Goal: Information Seeking & Learning: Understand process/instructions

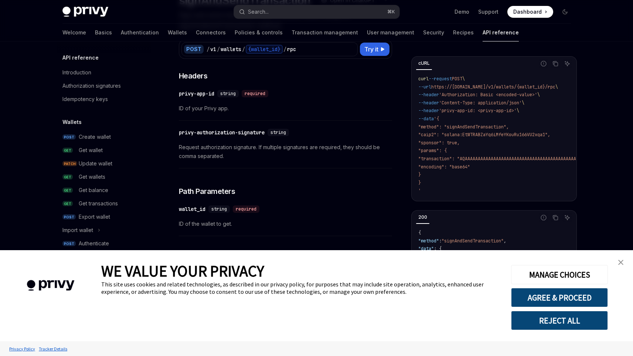
type textarea "*"
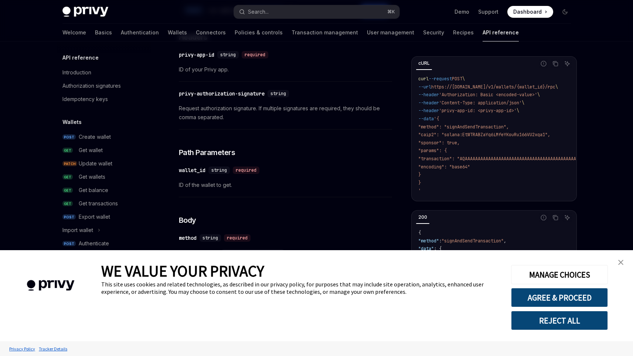
scroll to position [128, 0]
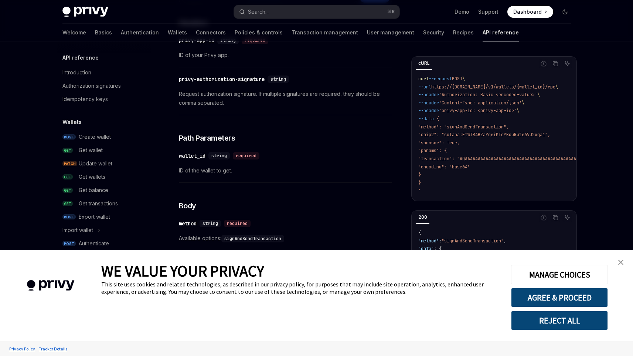
click at [620, 262] on img "close banner" at bounding box center [621, 262] width 5 height 5
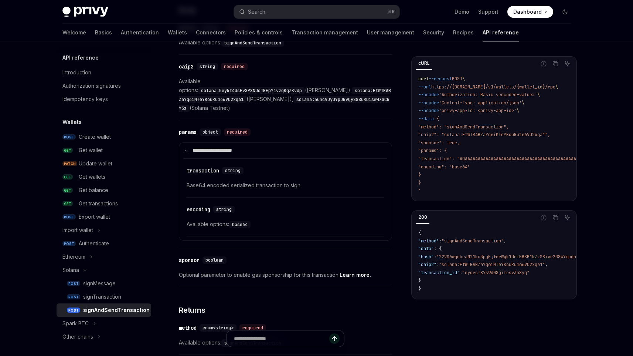
scroll to position [322, 0]
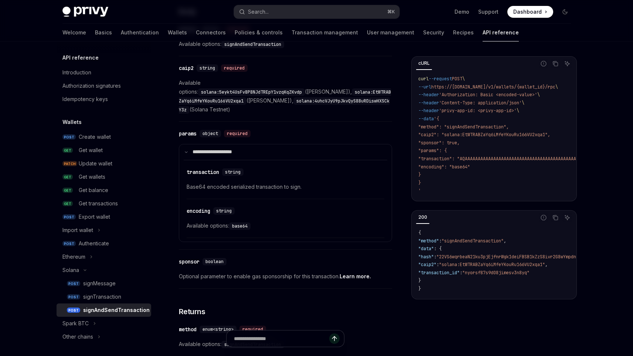
click at [223, 92] on code "solana:EtWTRABZaYq6iMfeYKouRu166VU2xqa1" at bounding box center [285, 96] width 212 height 16
click at [218, 92] on code "solana:EtWTRABZaYq6iMfeYKouRu166VU2xqa1" at bounding box center [285, 96] width 212 height 16
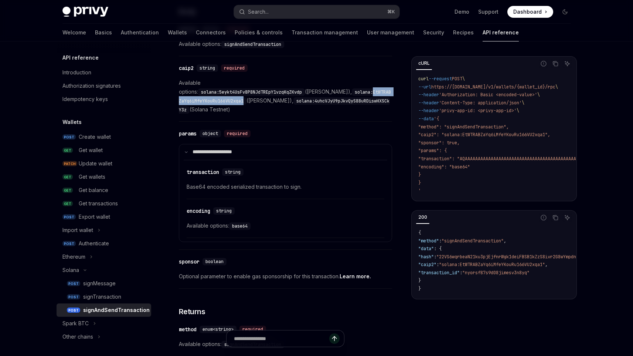
copy code "EtWTRABZaYq6iMfeYKouRu166VU2xqa1"
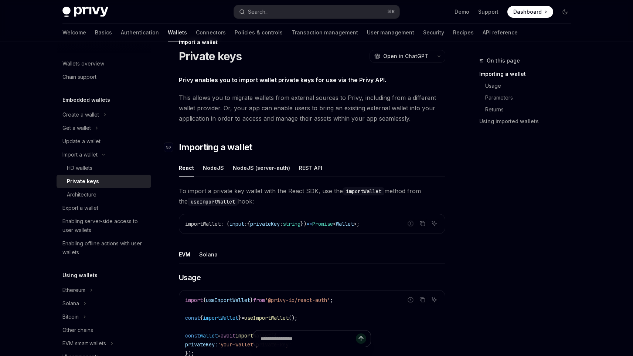
scroll to position [19, 0]
click at [312, 166] on button "REST API" at bounding box center [310, 166] width 23 height 17
type textarea "*"
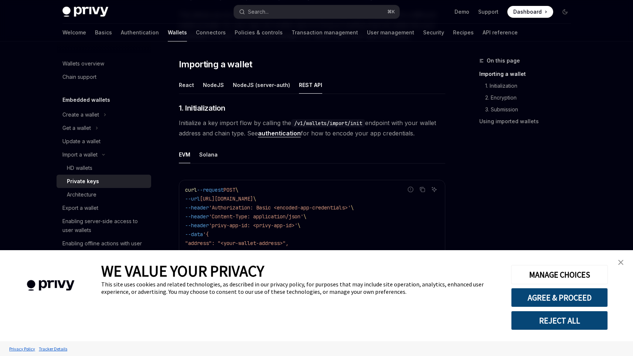
scroll to position [102, 0]
click at [572, 321] on button "REJECT ALL" at bounding box center [559, 320] width 97 height 19
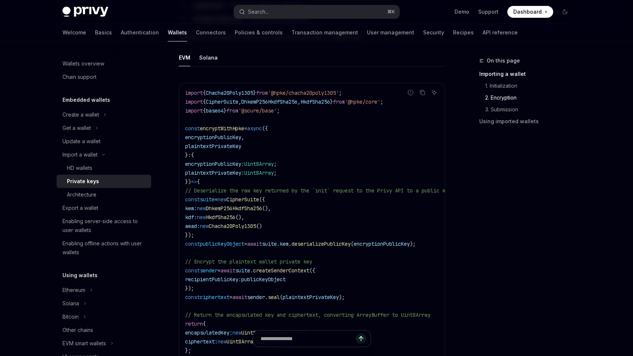
scroll to position [530, 0]
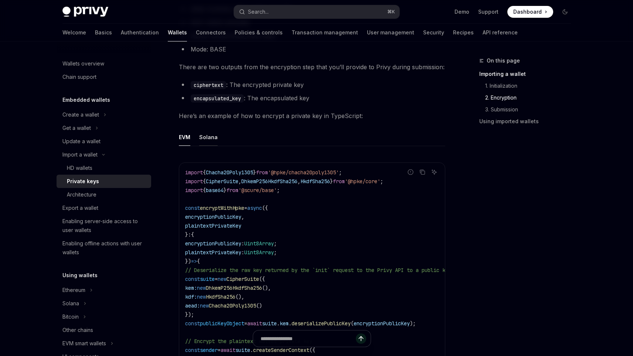
click at [209, 133] on button "Solana" at bounding box center [208, 136] width 18 height 17
type textarea "*"
